Goal: Information Seeking & Learning: Find specific fact

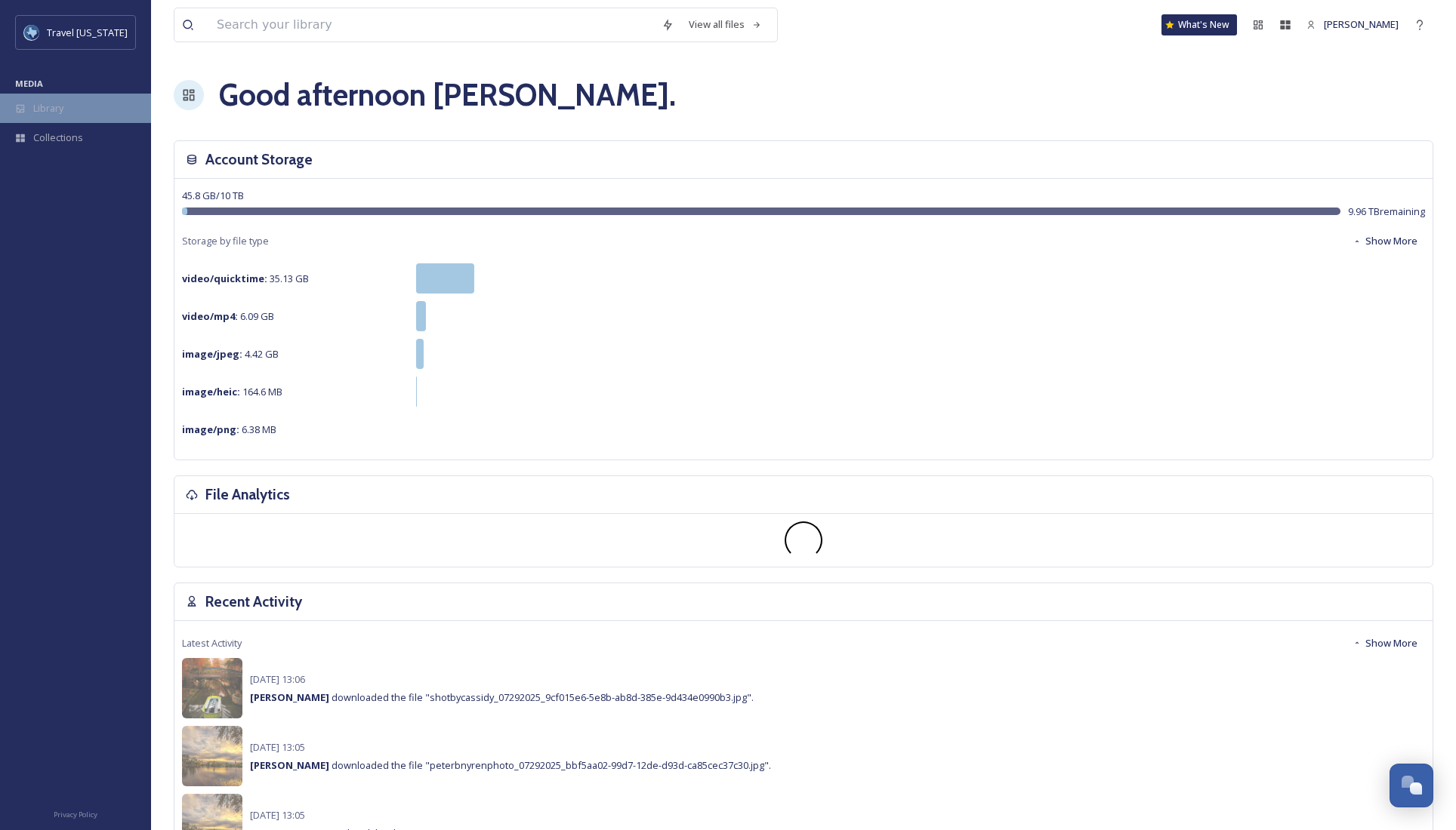
click at [68, 101] on div "Library" at bounding box center [75, 108] width 151 height 29
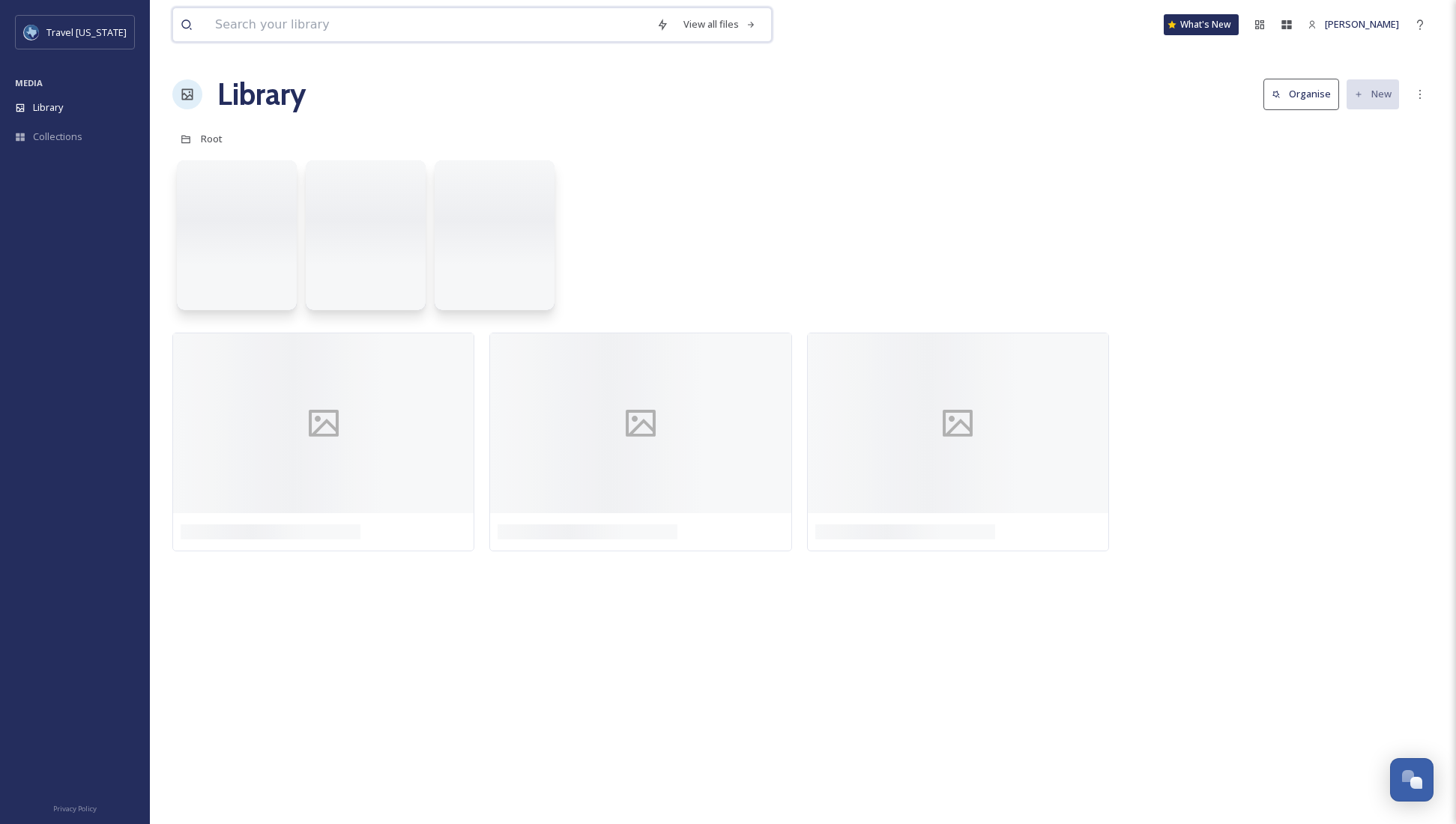
click at [251, 29] on input at bounding box center [428, 25] width 442 height 33
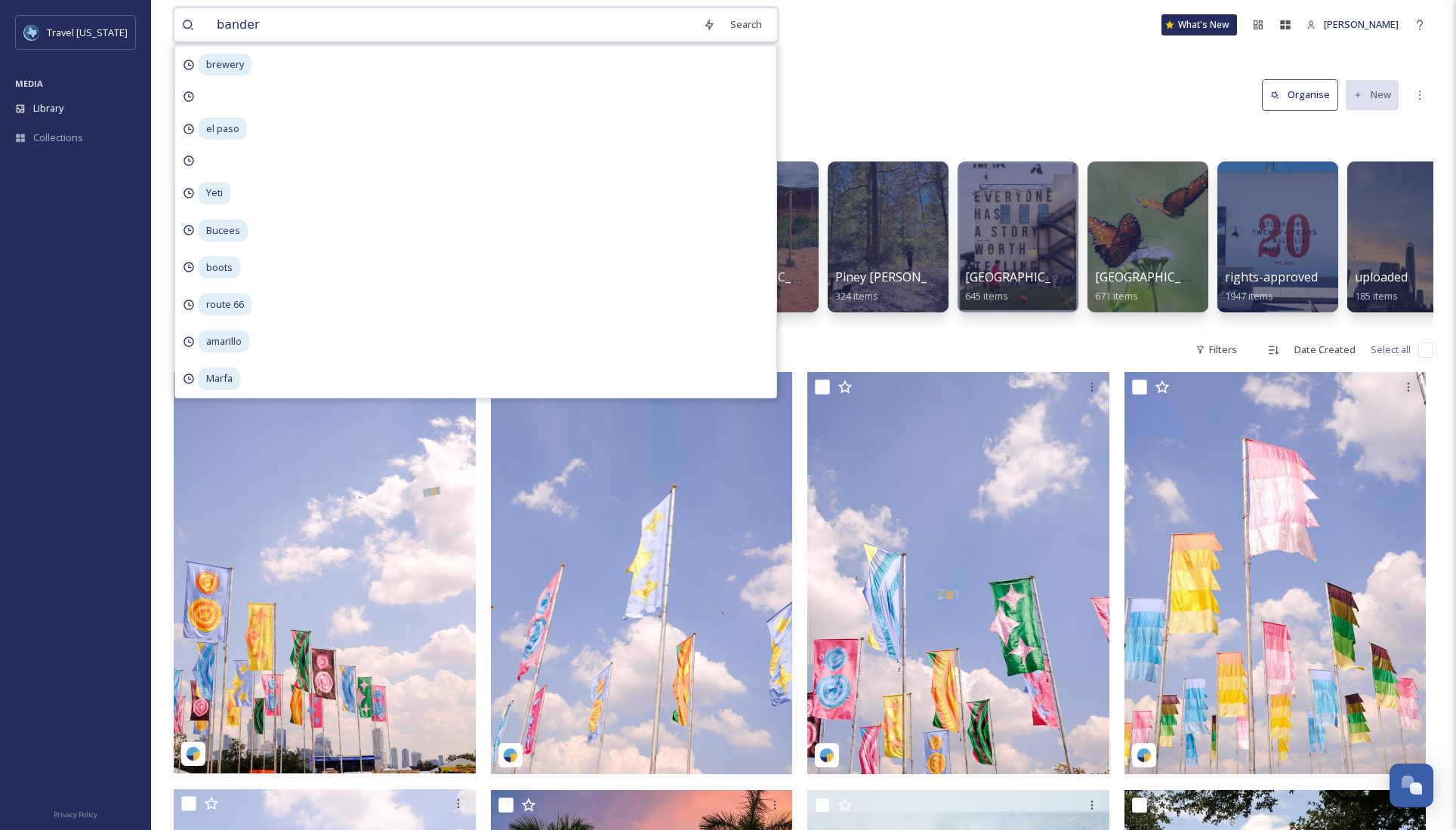
type input "bandera"
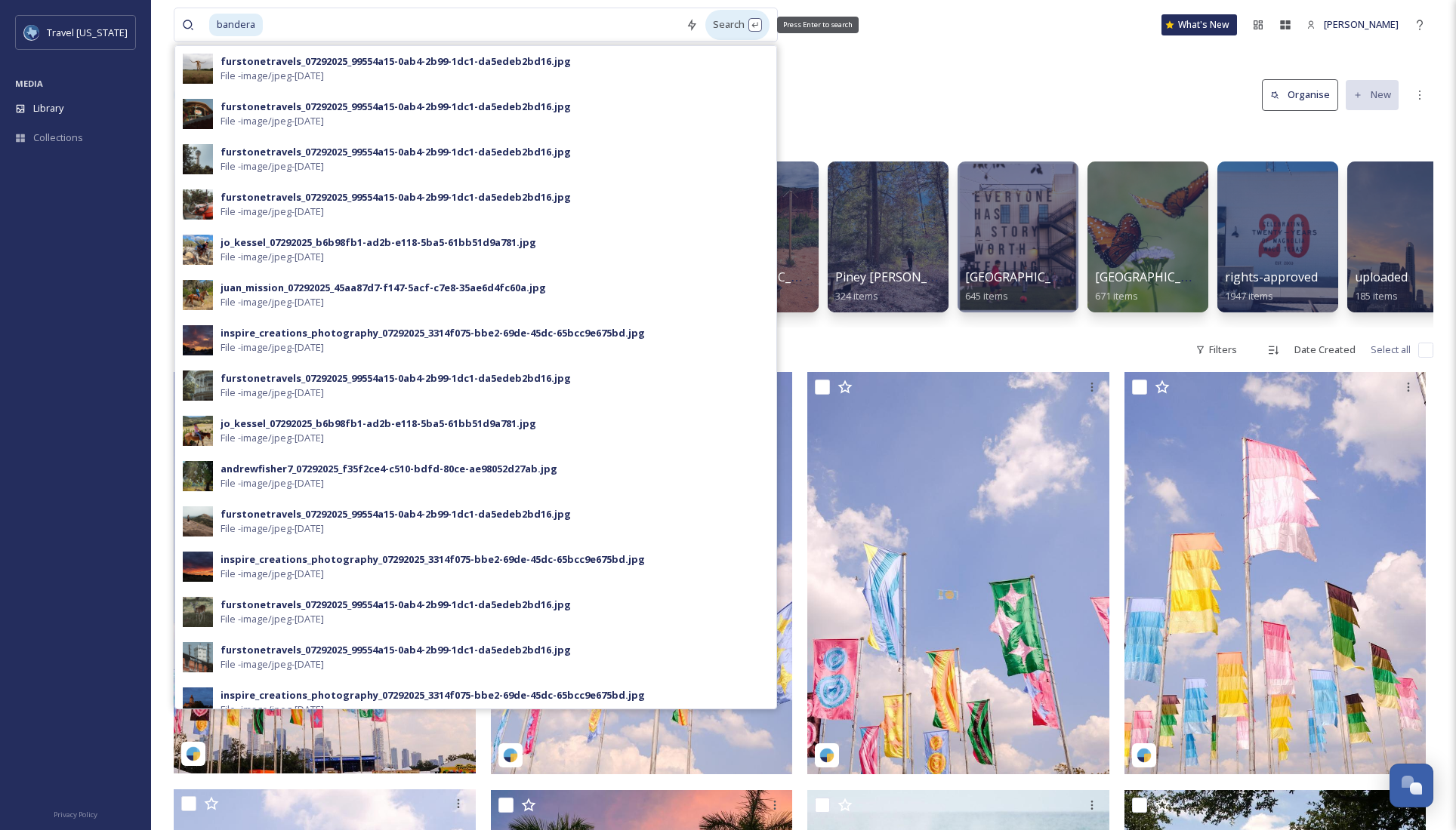
click at [732, 24] on div "Search Press Enter to search" at bounding box center [737, 24] width 64 height 29
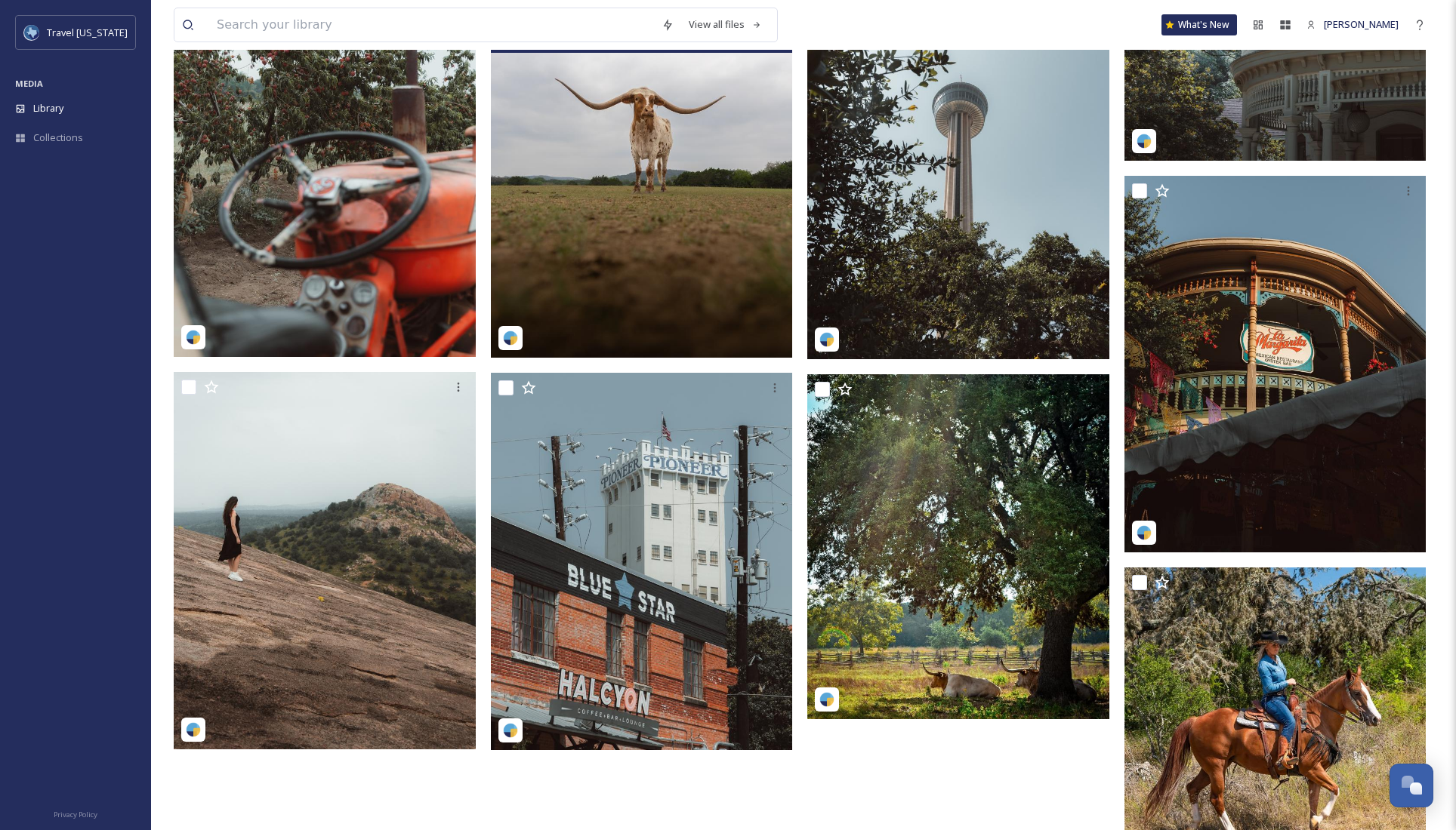
scroll to position [858, 0]
